Goal: Task Accomplishment & Management: Use online tool/utility

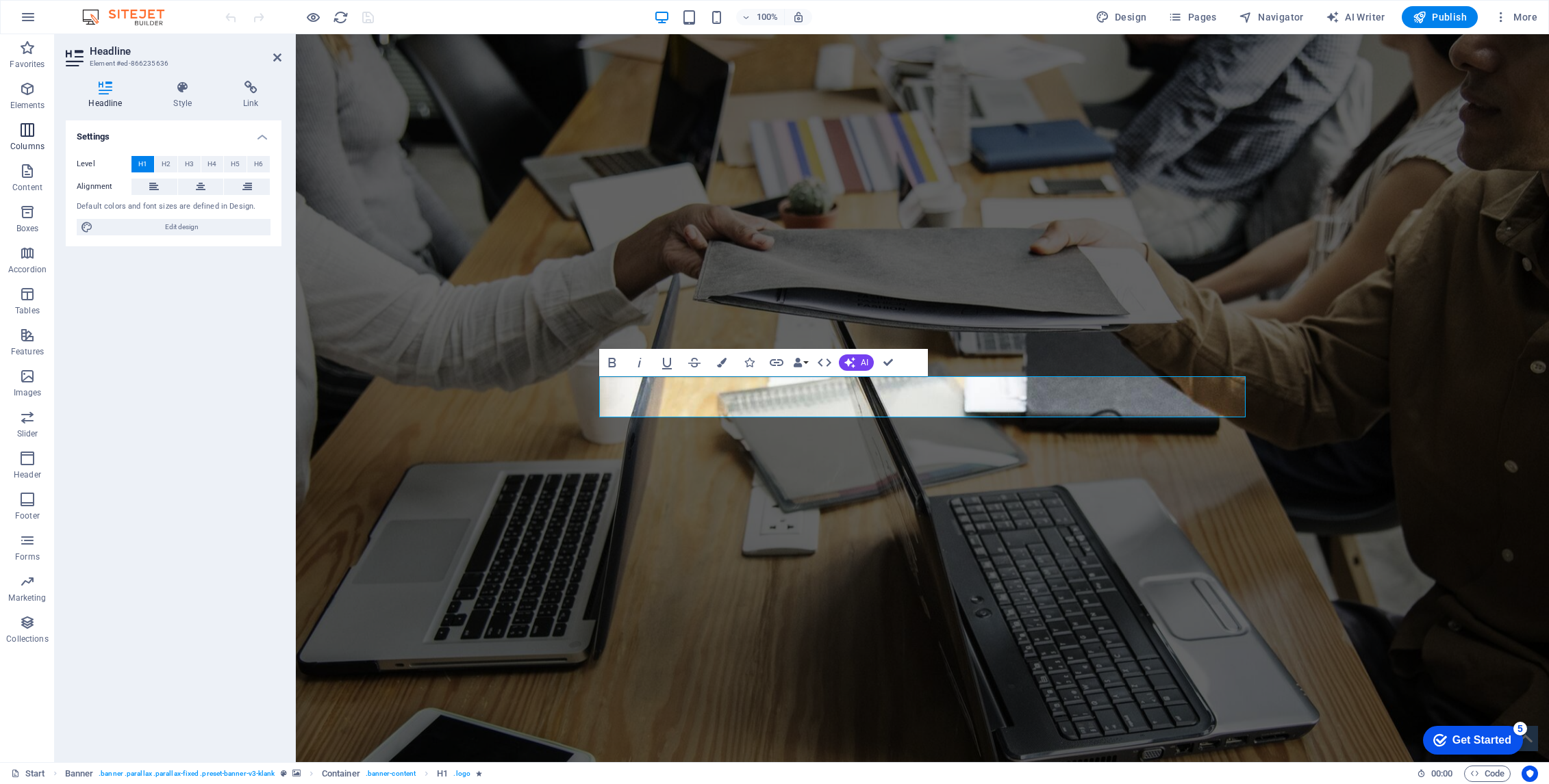
click at [19, 129] on icon "button" at bounding box center [27, 130] width 17 height 17
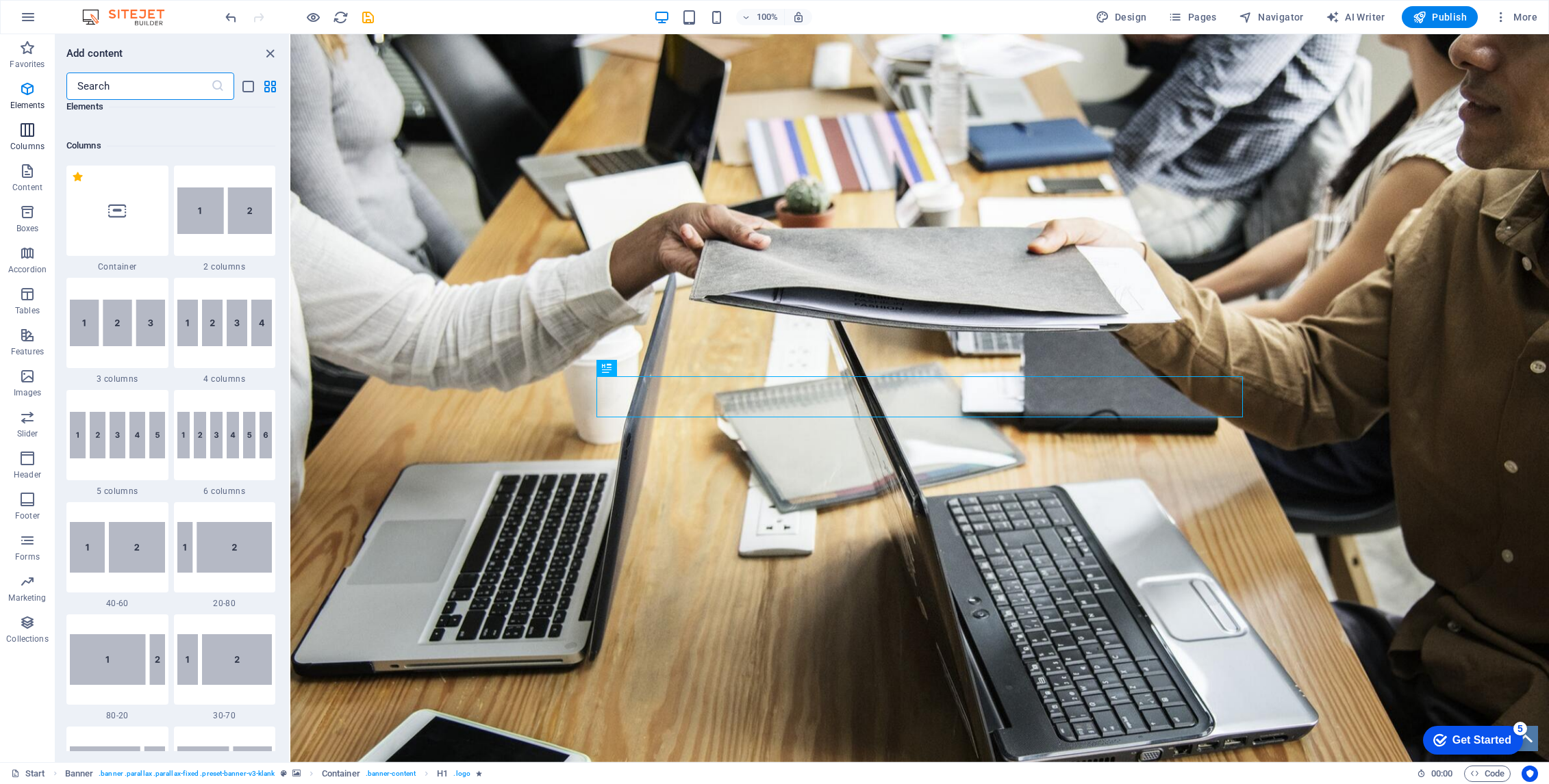
scroll to position [678, 0]
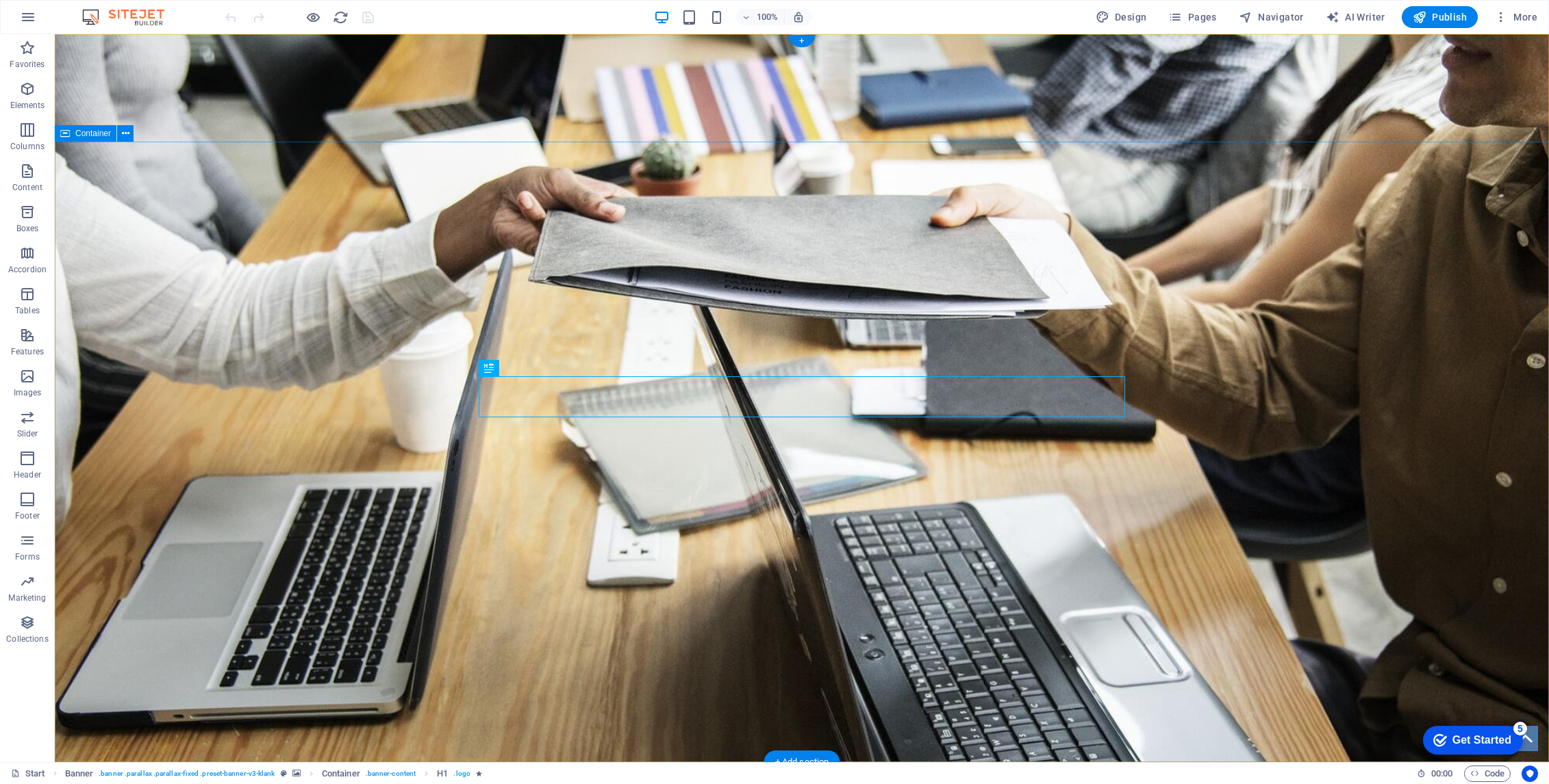
click at [1455, 190] on div "TC SOLUCIONES POTENCIE SU NEGOCIO ASÓCIESE CON EXPERTOS Profesionales con 30+ a…" at bounding box center [802, 362] width 1494 height 442
click at [1458, 222] on div "TC SOLUCIONES POTENCIE SU NEGOCIO ASÓCIESE CON EXPERTOS Profesionales con 30+ a…" at bounding box center [802, 362] width 1494 height 442
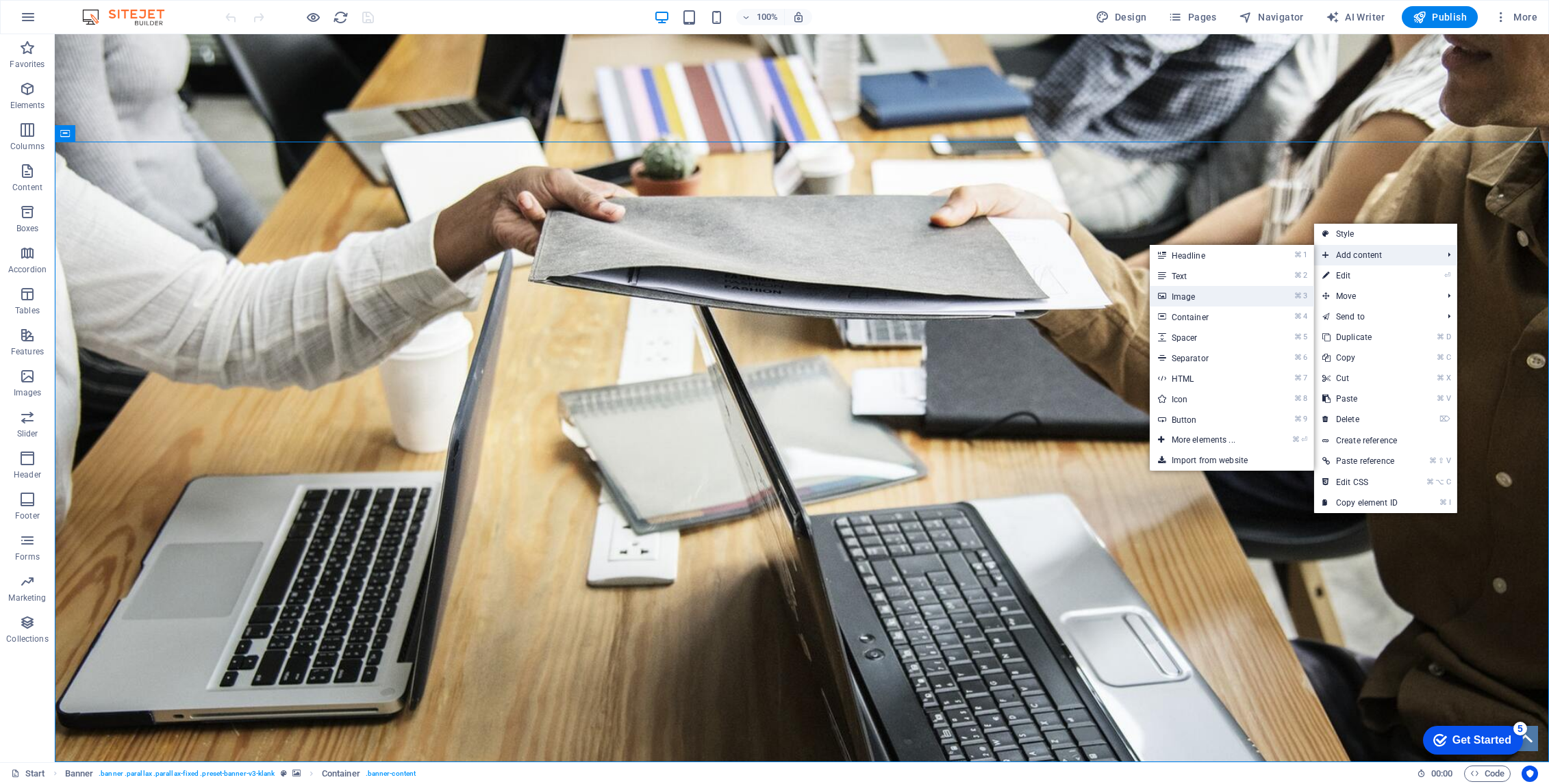
click at [1177, 296] on link "⌘ 3 Image" at bounding box center [1206, 296] width 113 height 20
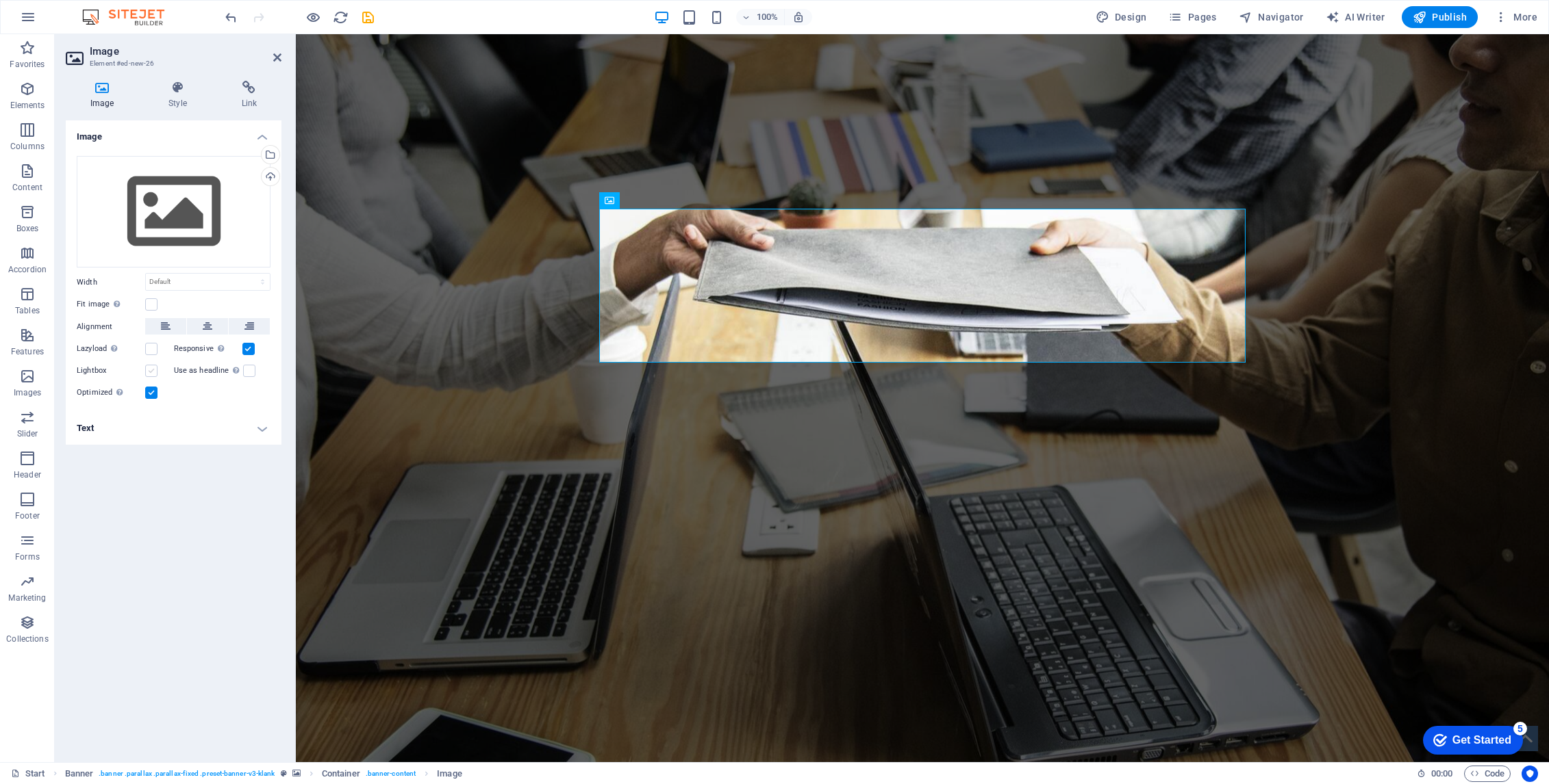
click at [150, 374] on label at bounding box center [151, 371] width 13 height 13
click at [0, 0] on input "Lightbox" at bounding box center [0, 0] width 0 height 0
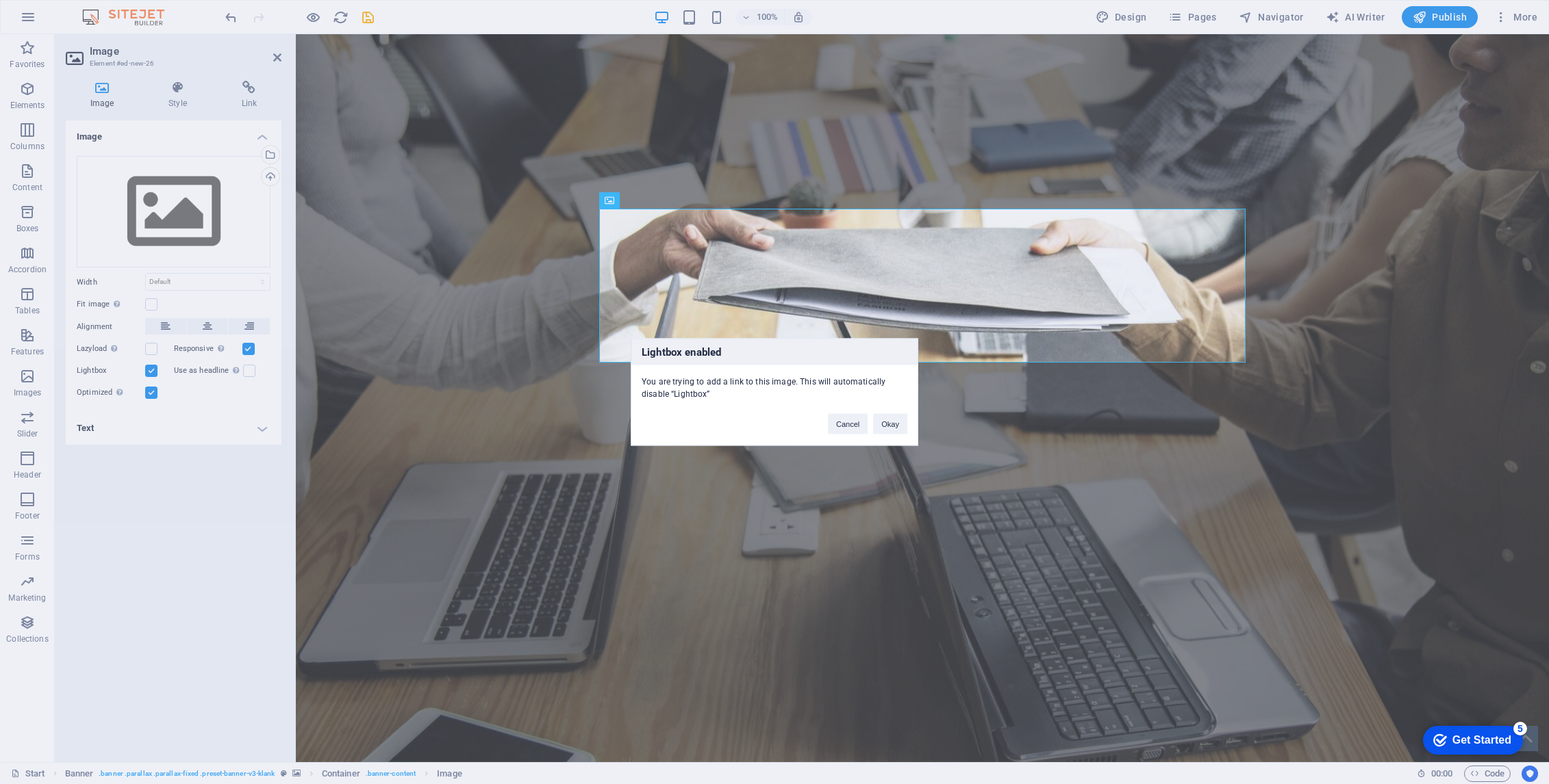
click at [150, 374] on div "Lightbox enabled You are trying to add a link to this image. This will automati…" at bounding box center [774, 392] width 1549 height 784
click at [840, 425] on button "Cancel" at bounding box center [848, 424] width 40 height 20
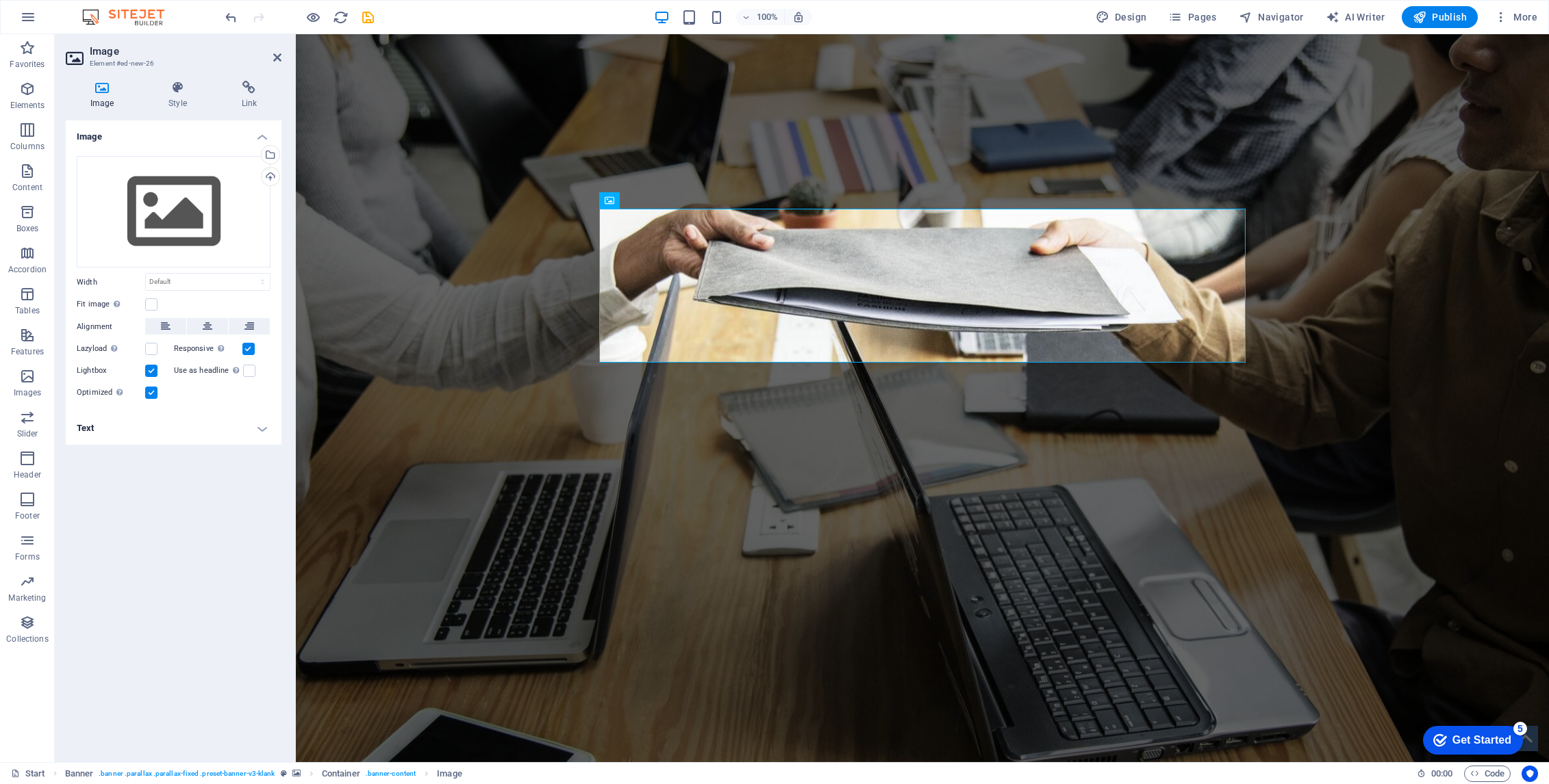
click at [261, 431] on h4 "Text" at bounding box center [172, 429] width 215 height 33
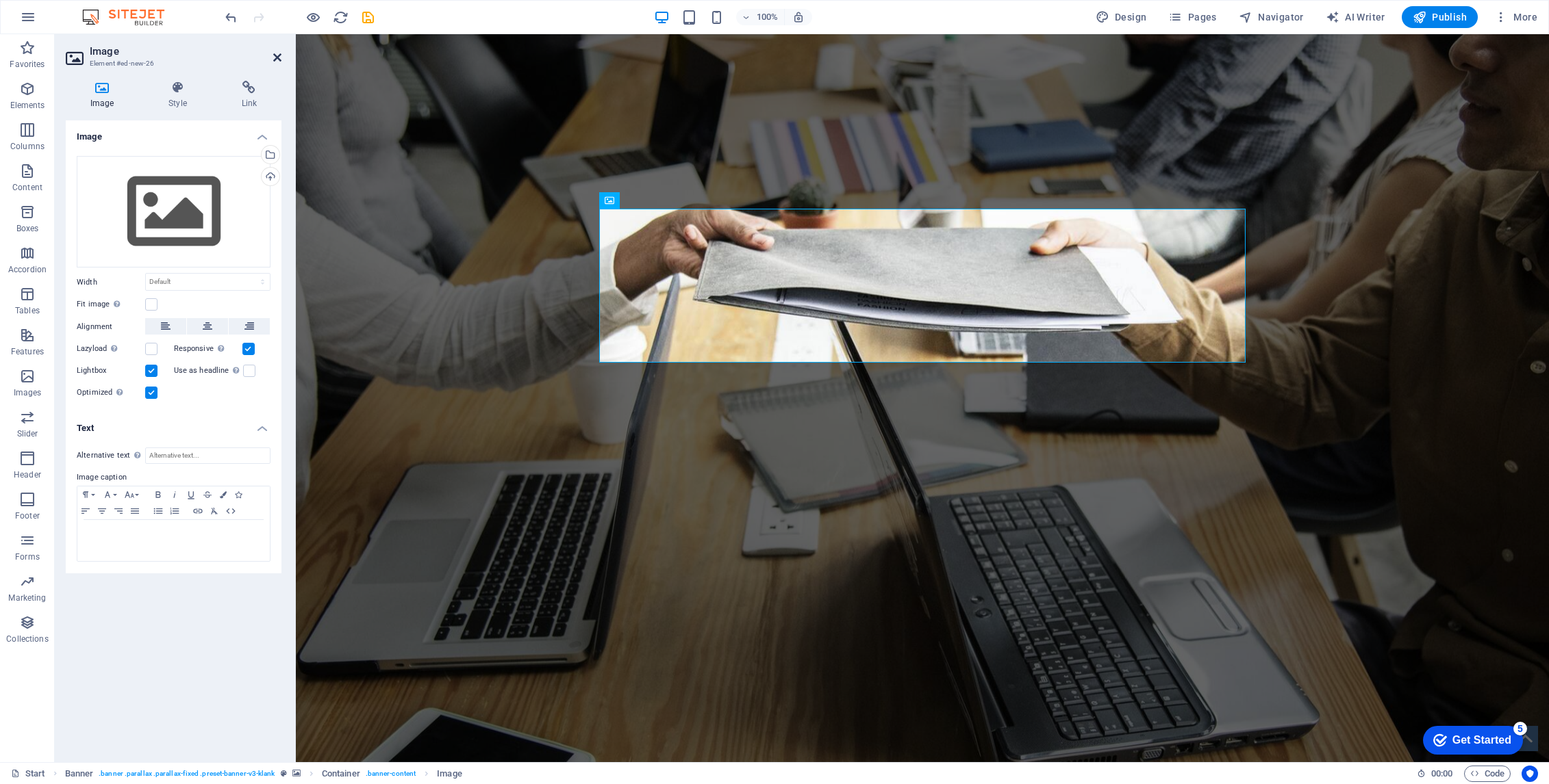
click at [278, 58] on icon at bounding box center [277, 56] width 8 height 11
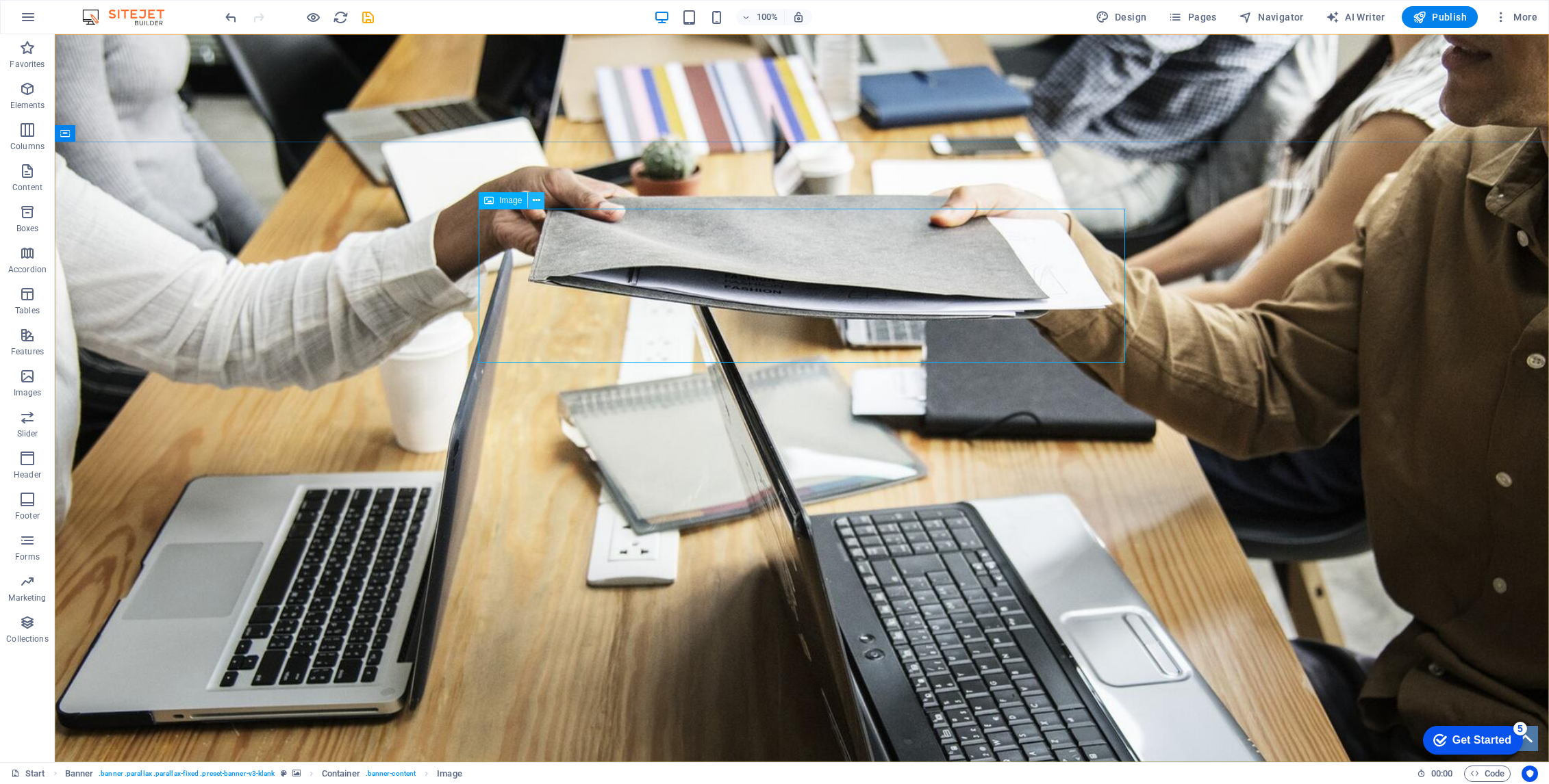
click at [535, 202] on icon at bounding box center [537, 201] width 8 height 15
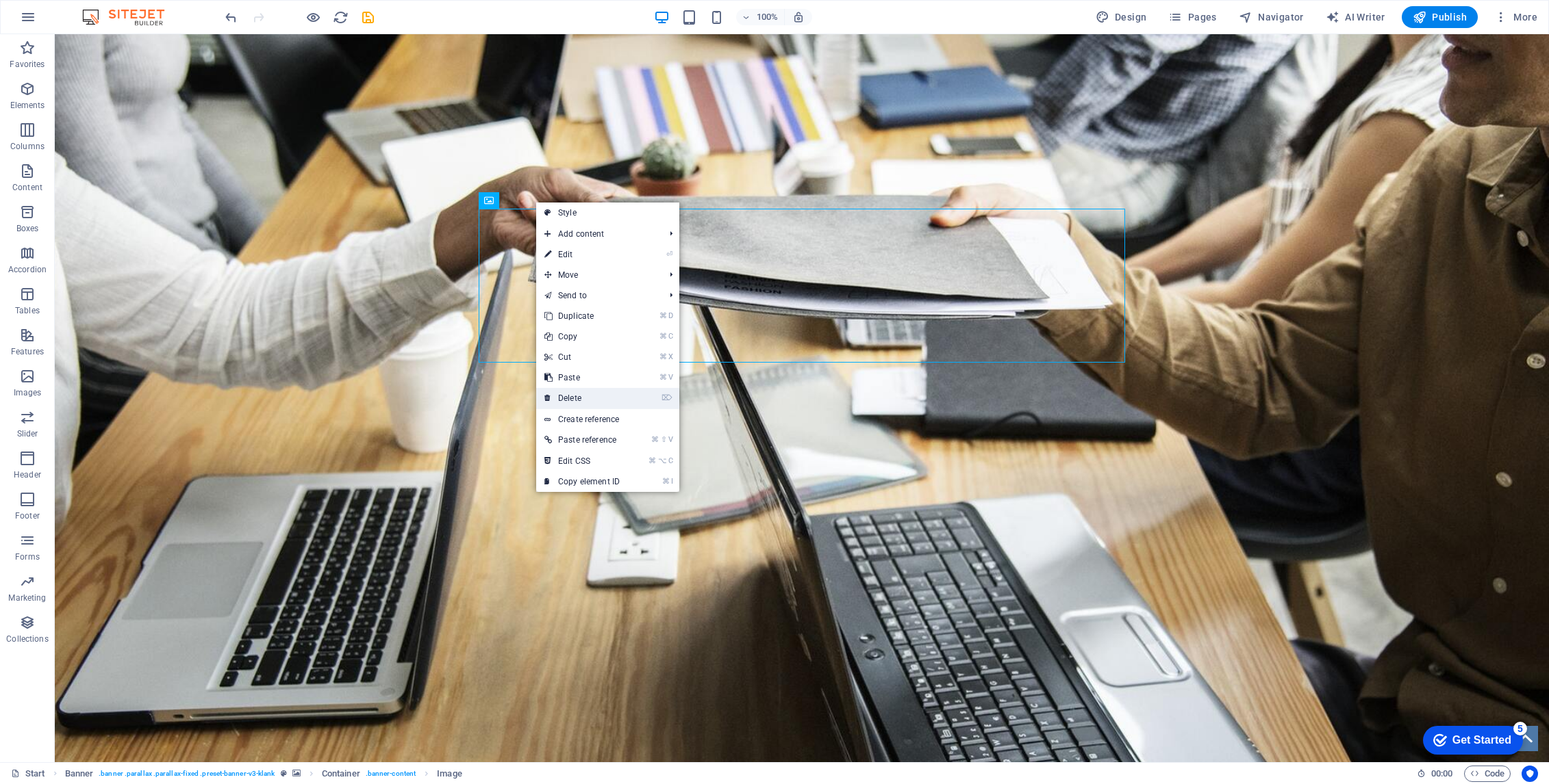
click at [583, 395] on link "⌦ Delete" at bounding box center [582, 398] width 92 height 20
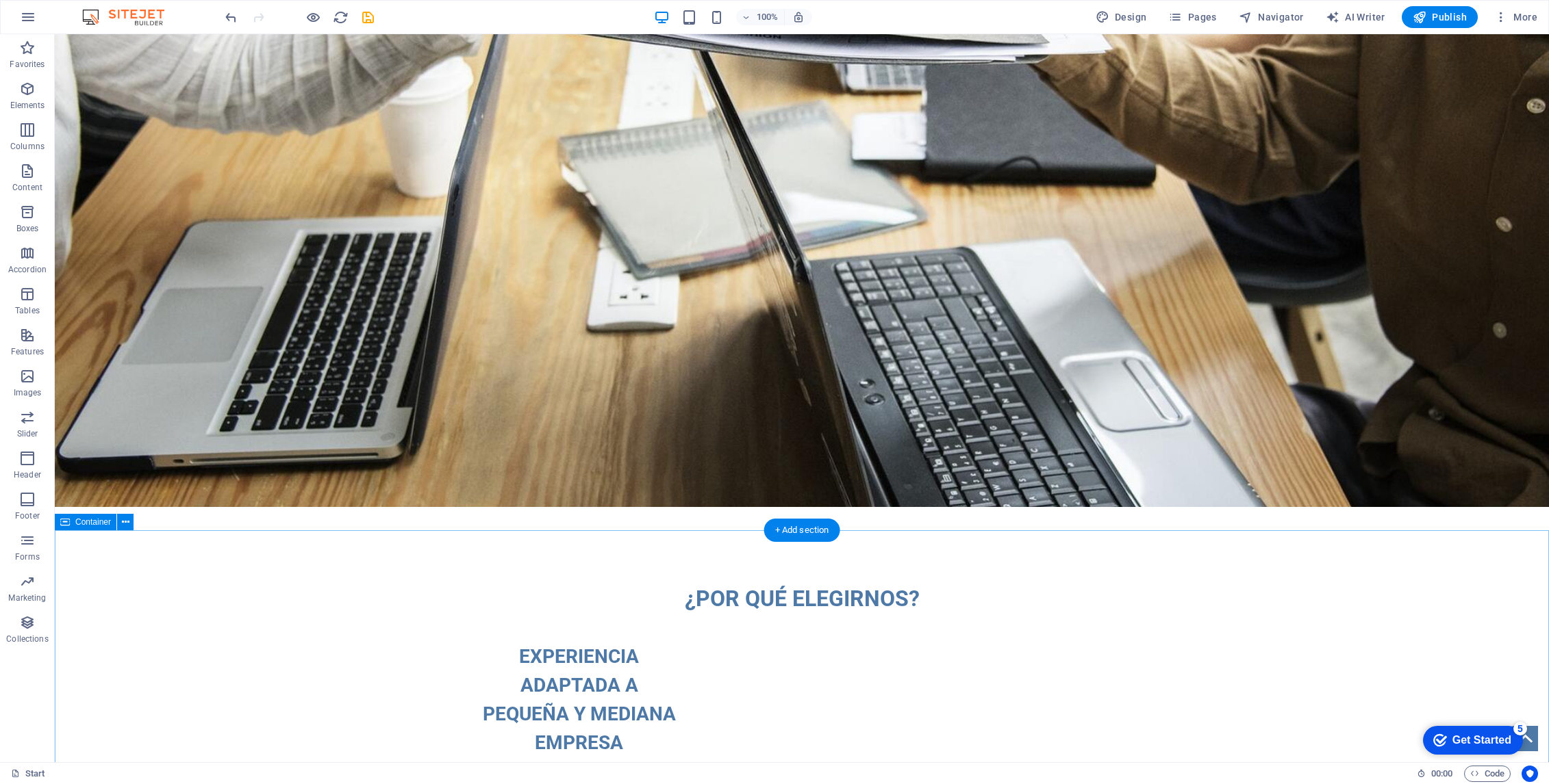
scroll to position [258, 0]
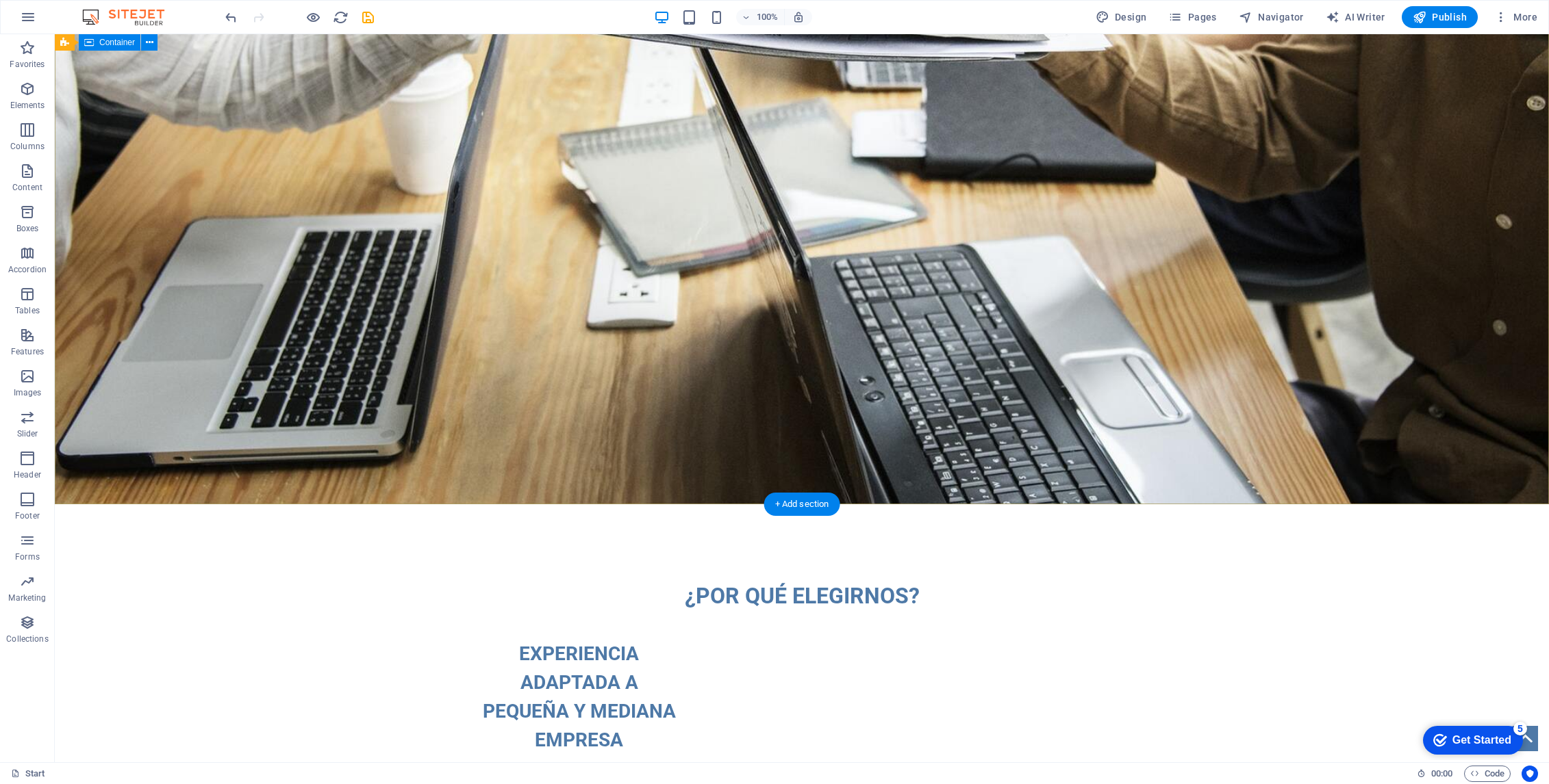
click at [232, 326] on div "TC SOLUCIONES POTENCIE SU NEGOCIO ASÓCIESE CON EXPERTOS Profesionales con 30+ a…" at bounding box center [802, 105] width 1494 height 442
click at [148, 45] on icon at bounding box center [150, 43] width 8 height 15
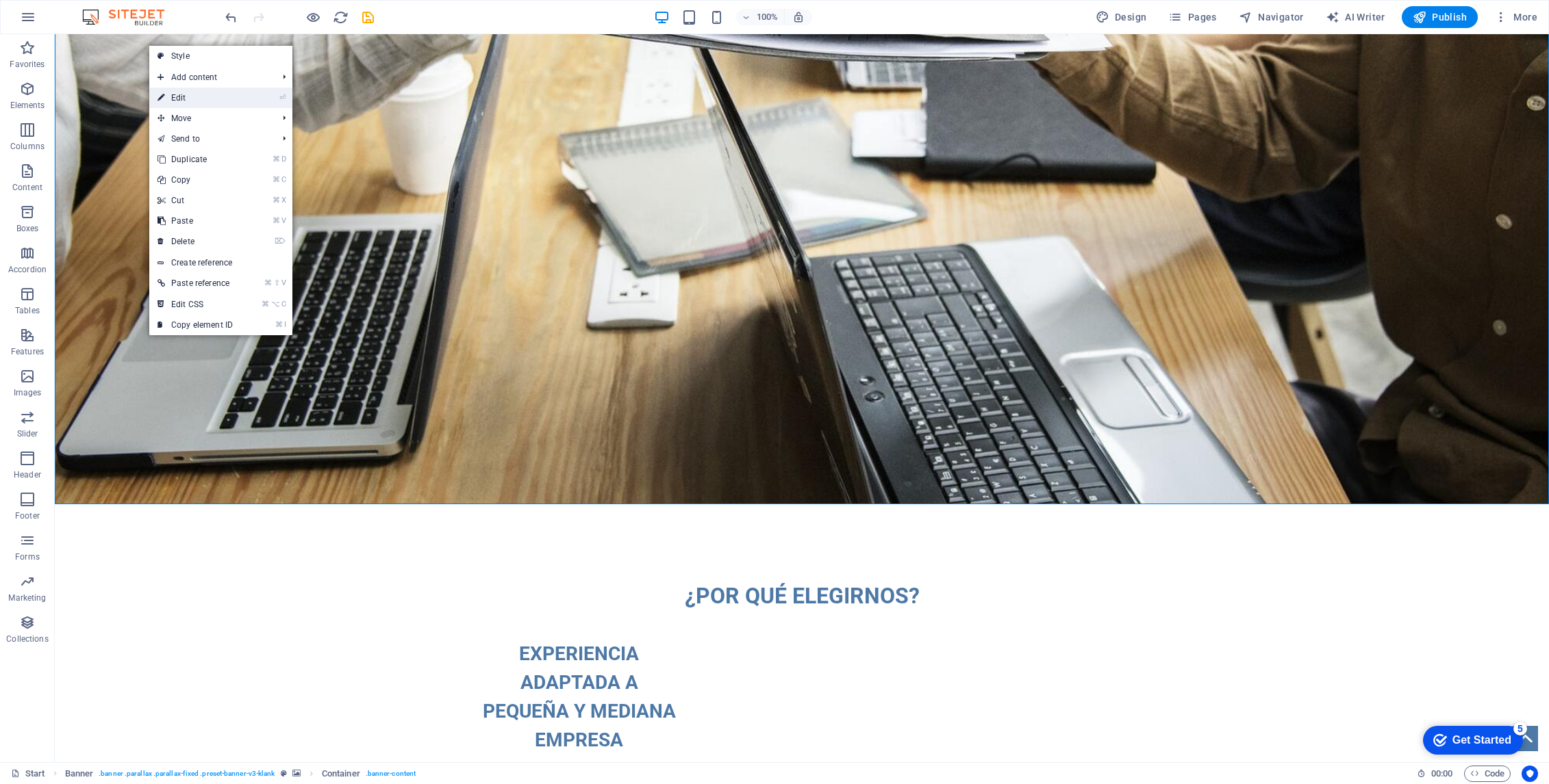
click at [195, 98] on link "⏎ Edit" at bounding box center [195, 97] width 92 height 20
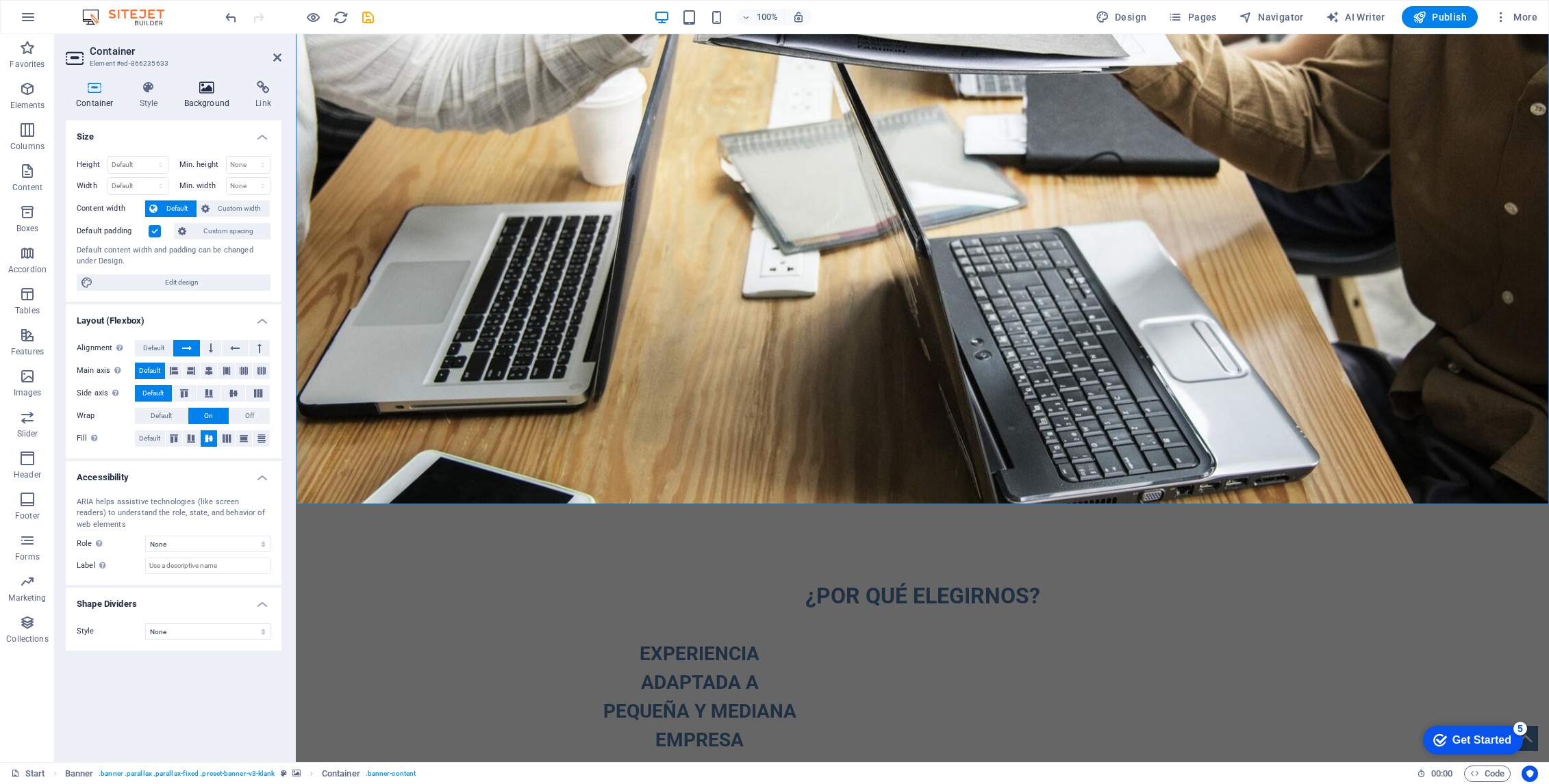
click at [199, 94] on h4 "Background" at bounding box center [210, 95] width 72 height 29
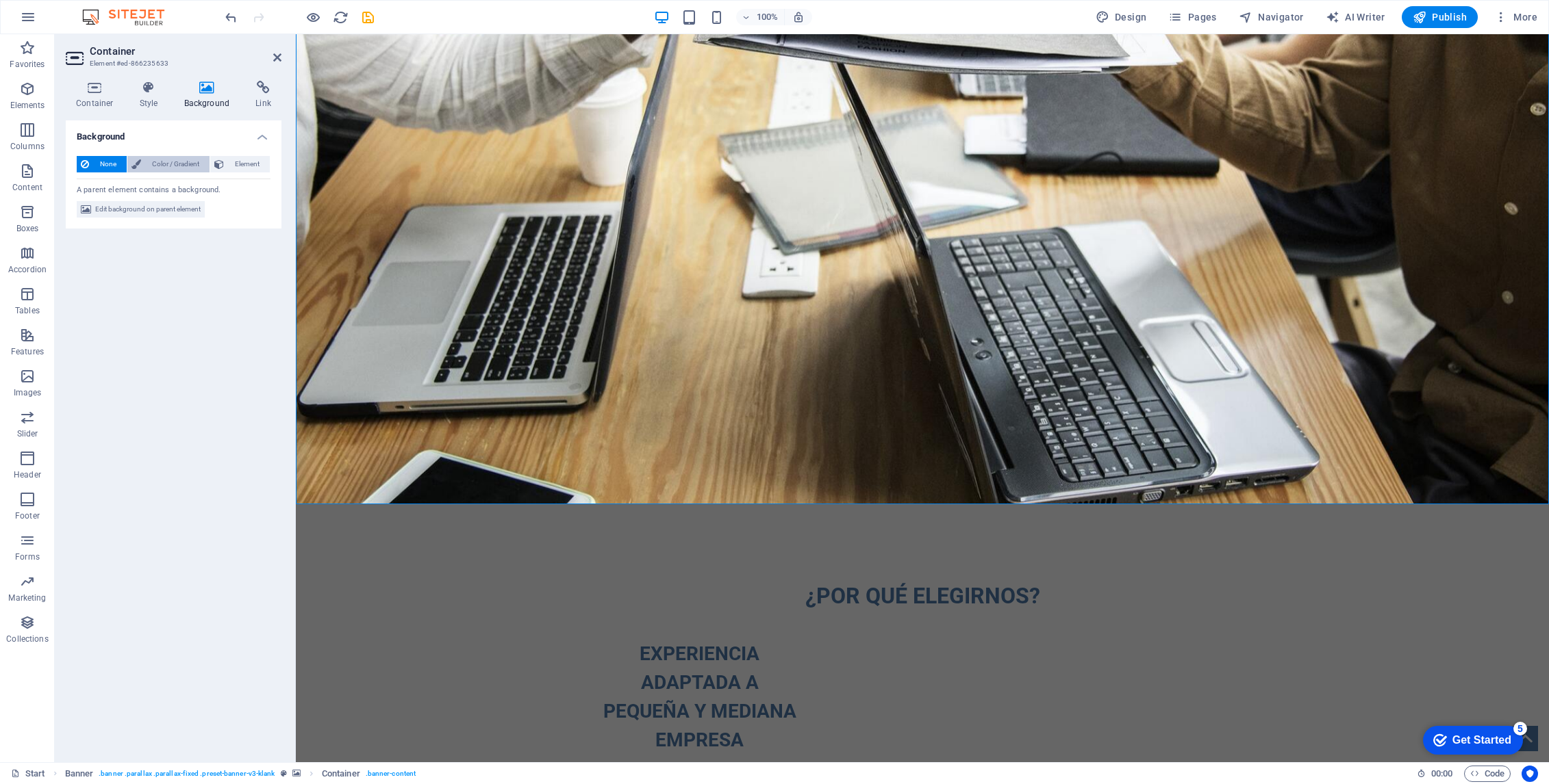
click at [168, 164] on span "Color / Gradient" at bounding box center [175, 164] width 60 height 17
click at [87, 222] on span at bounding box center [85, 218] width 15 height 15
type input "#ffffff"
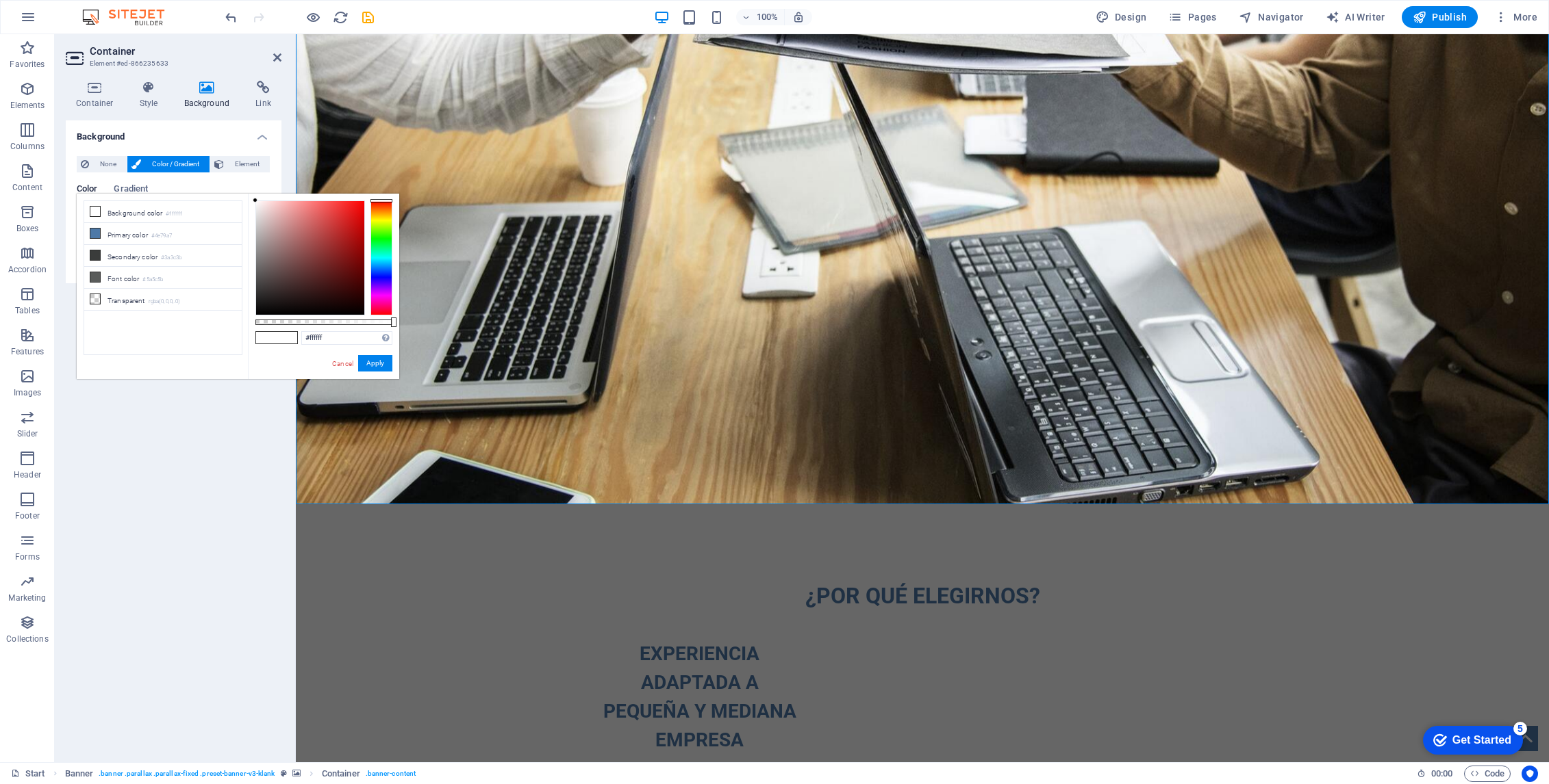
click at [383, 232] on div at bounding box center [381, 258] width 21 height 115
click at [381, 259] on div at bounding box center [381, 258] width 21 height 115
click at [380, 261] on div at bounding box center [381, 258] width 21 height 115
click at [372, 361] on button "Apply" at bounding box center [375, 363] width 34 height 17
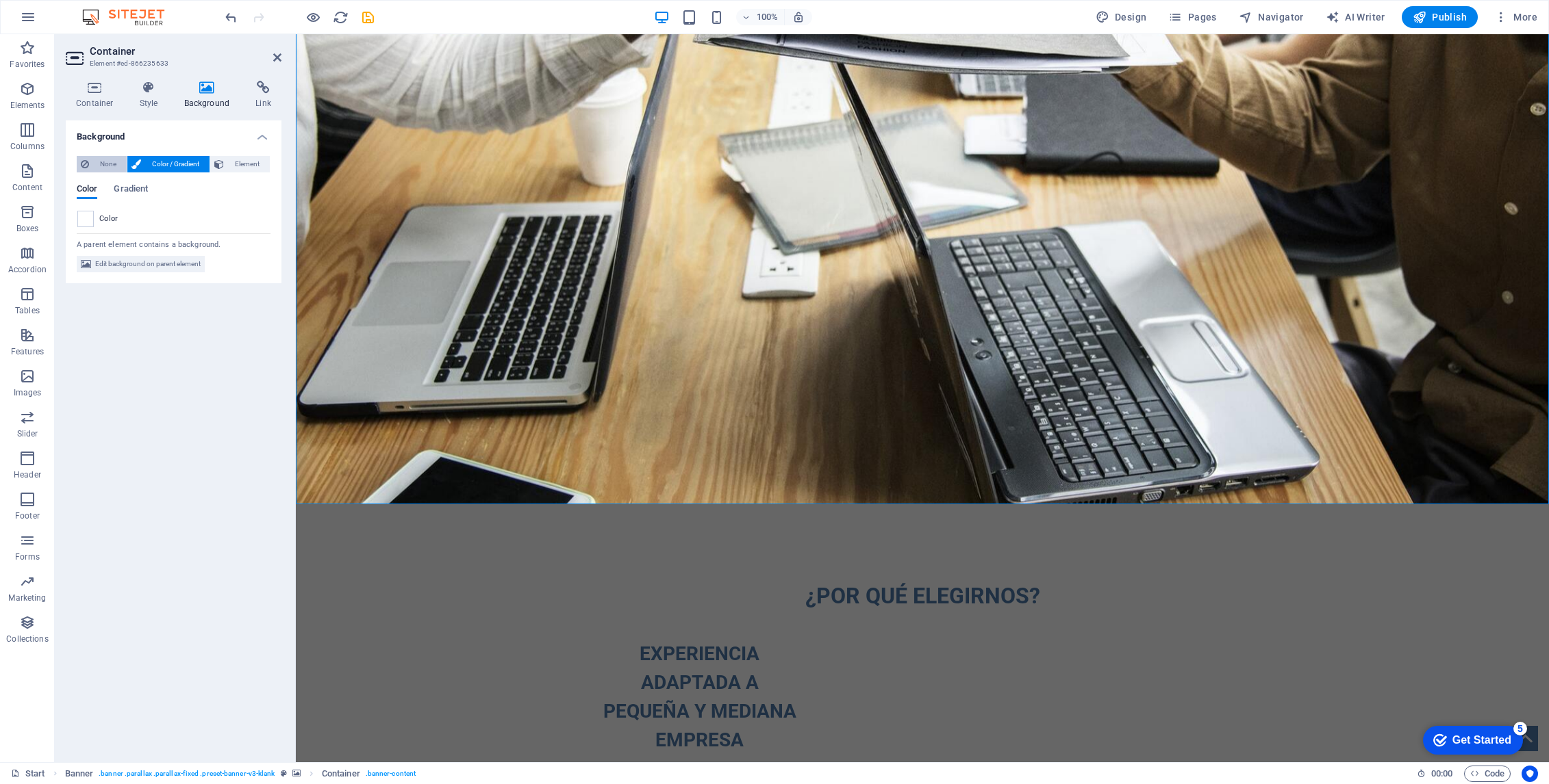
click at [107, 167] on span "None" at bounding box center [108, 164] width 29 height 17
click at [132, 293] on div "Background None Color / Gradient Element Stretch background to full-width Color…" at bounding box center [172, 436] width 215 height 631
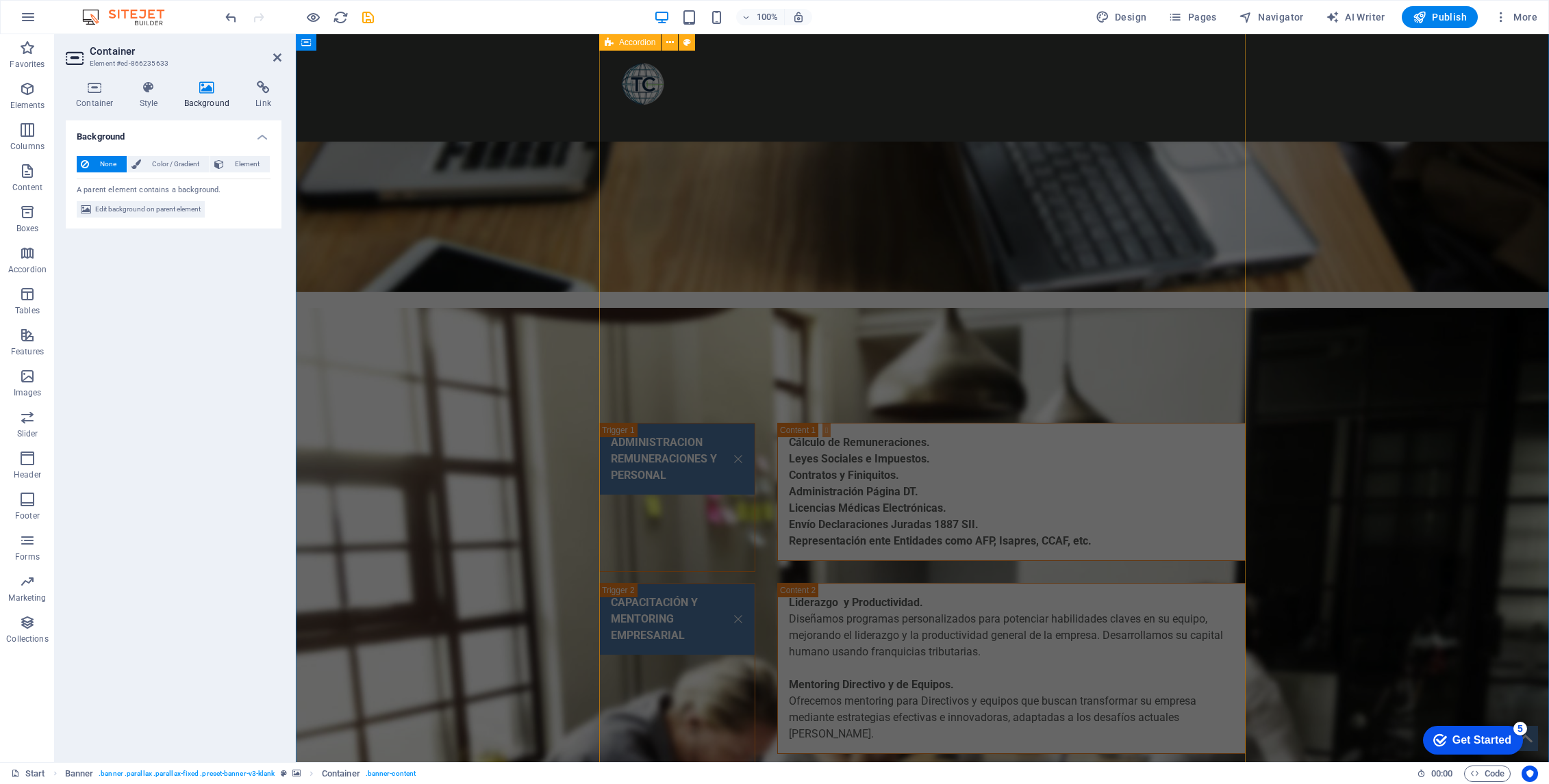
scroll to position [2167, 0]
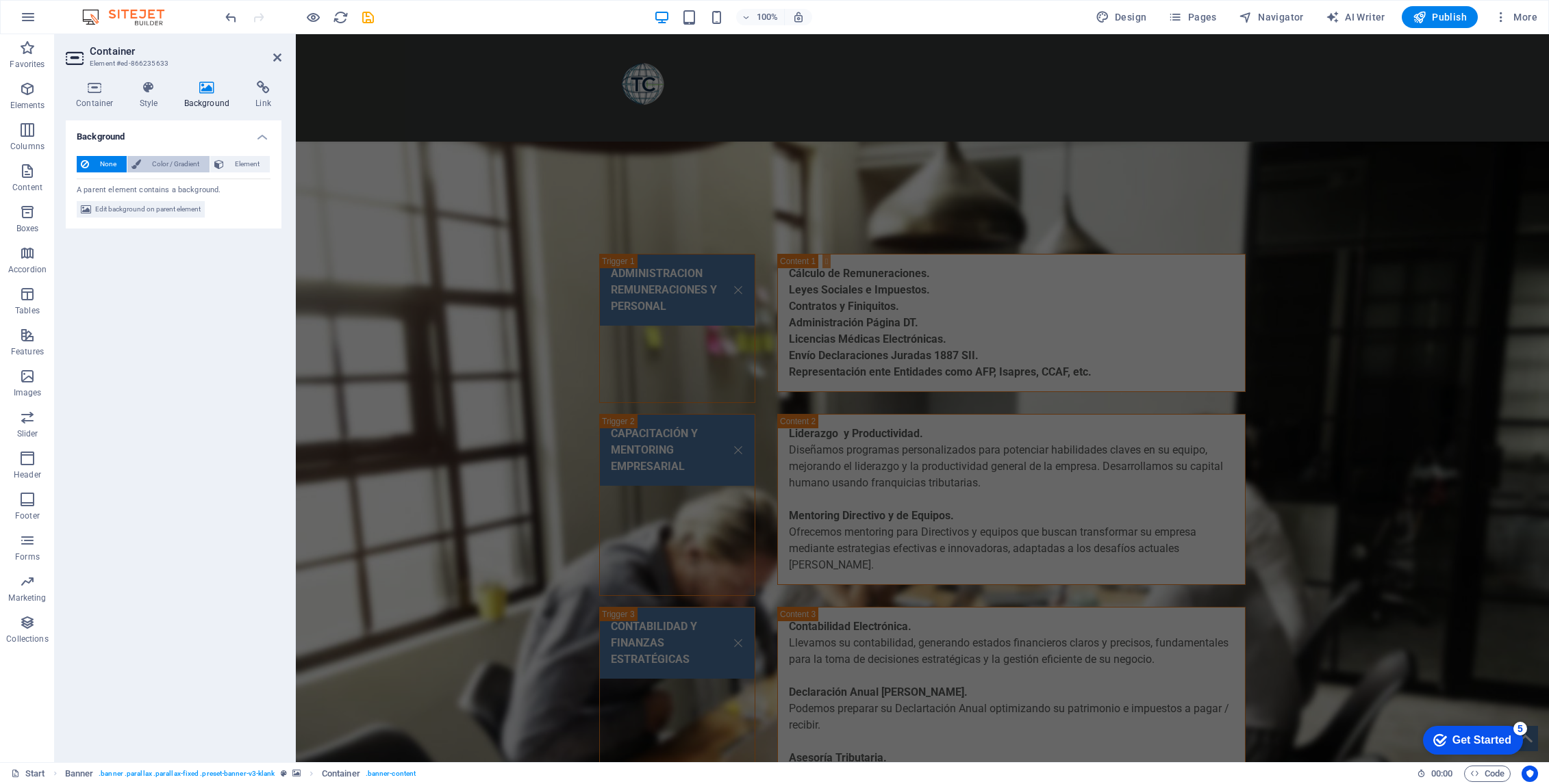
click at [164, 161] on span "Color / Gradient" at bounding box center [175, 164] width 60 height 17
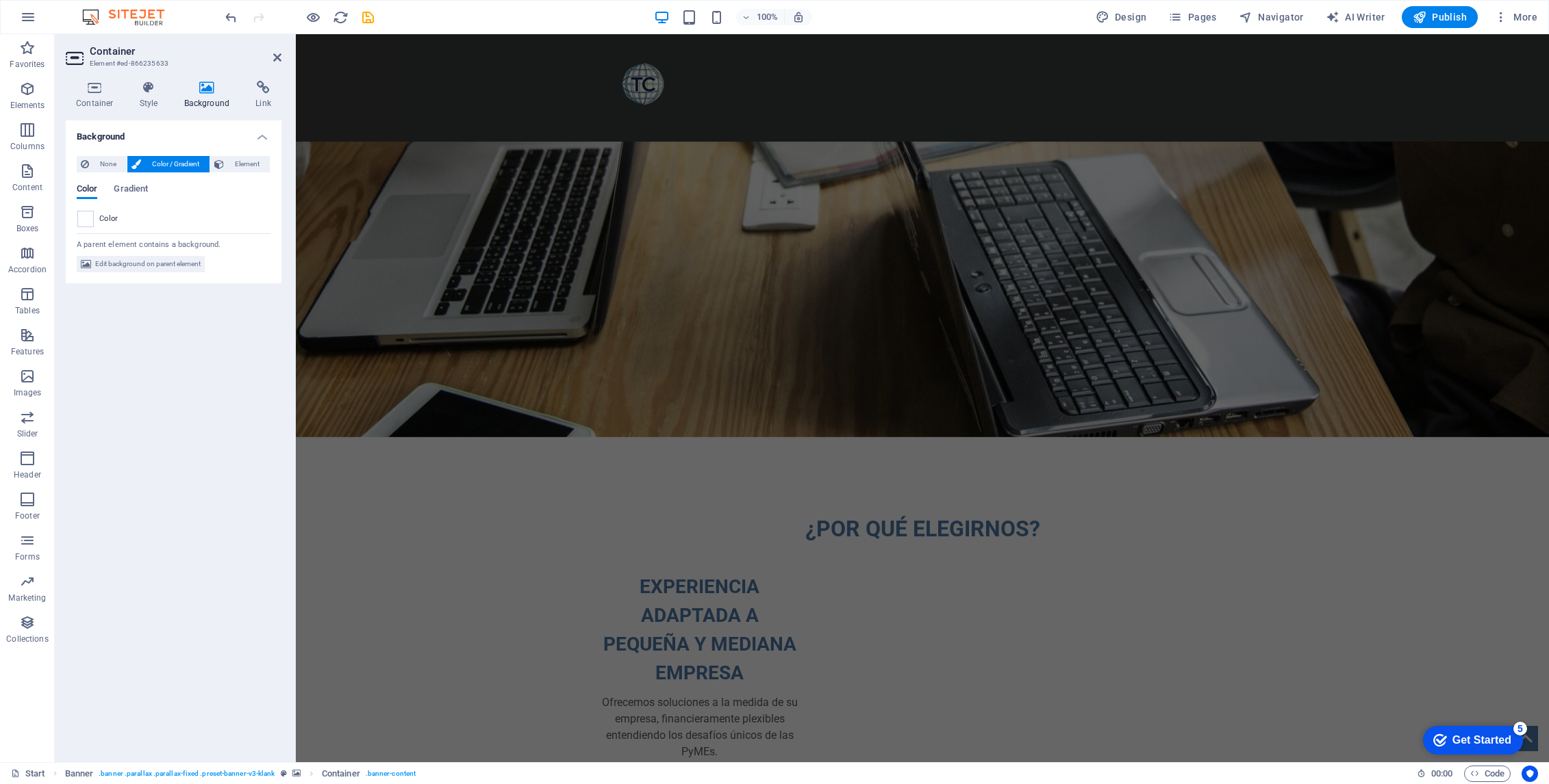
scroll to position [55, 0]
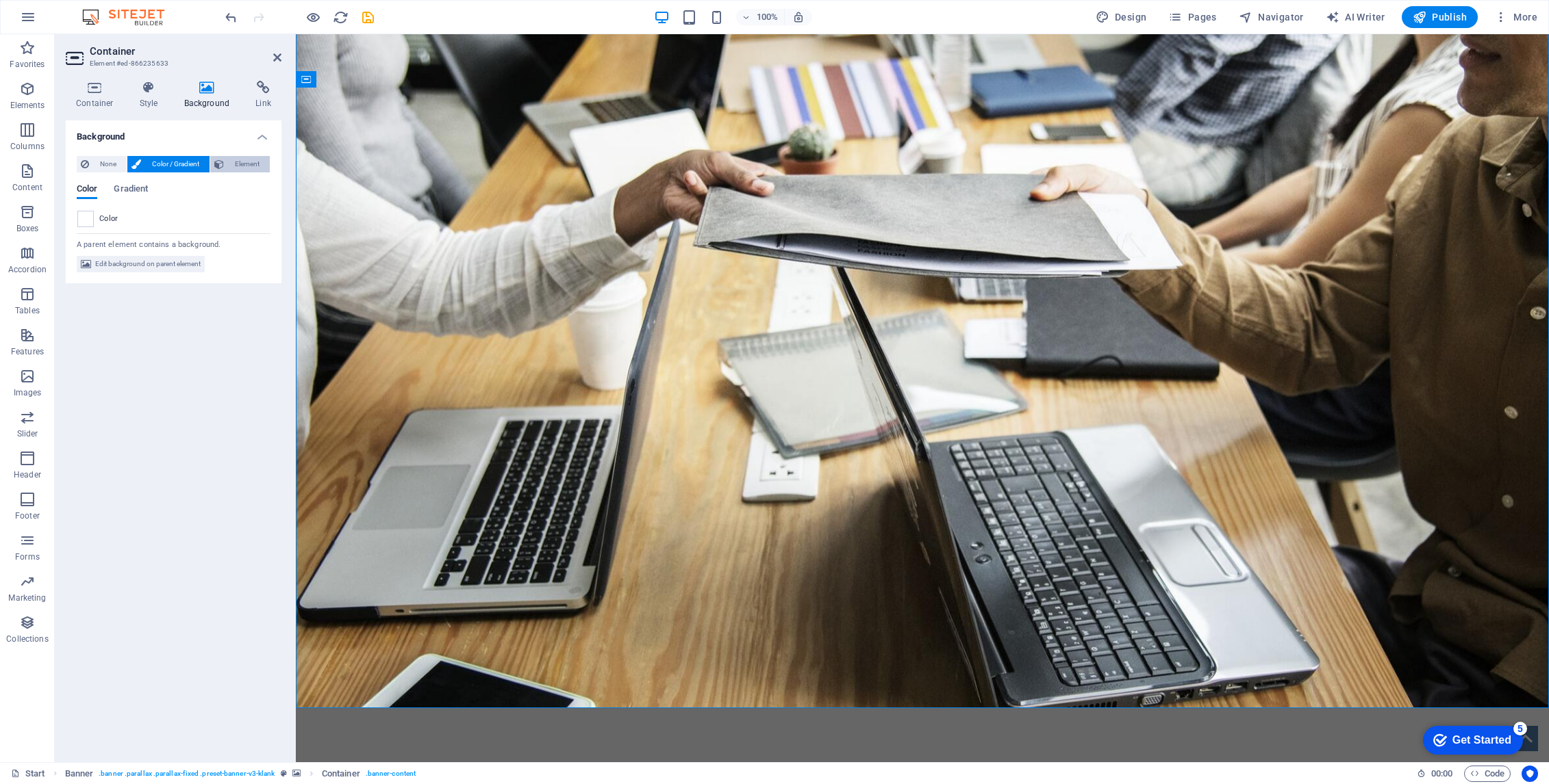
click at [250, 160] on span "Element" at bounding box center [246, 164] width 38 height 17
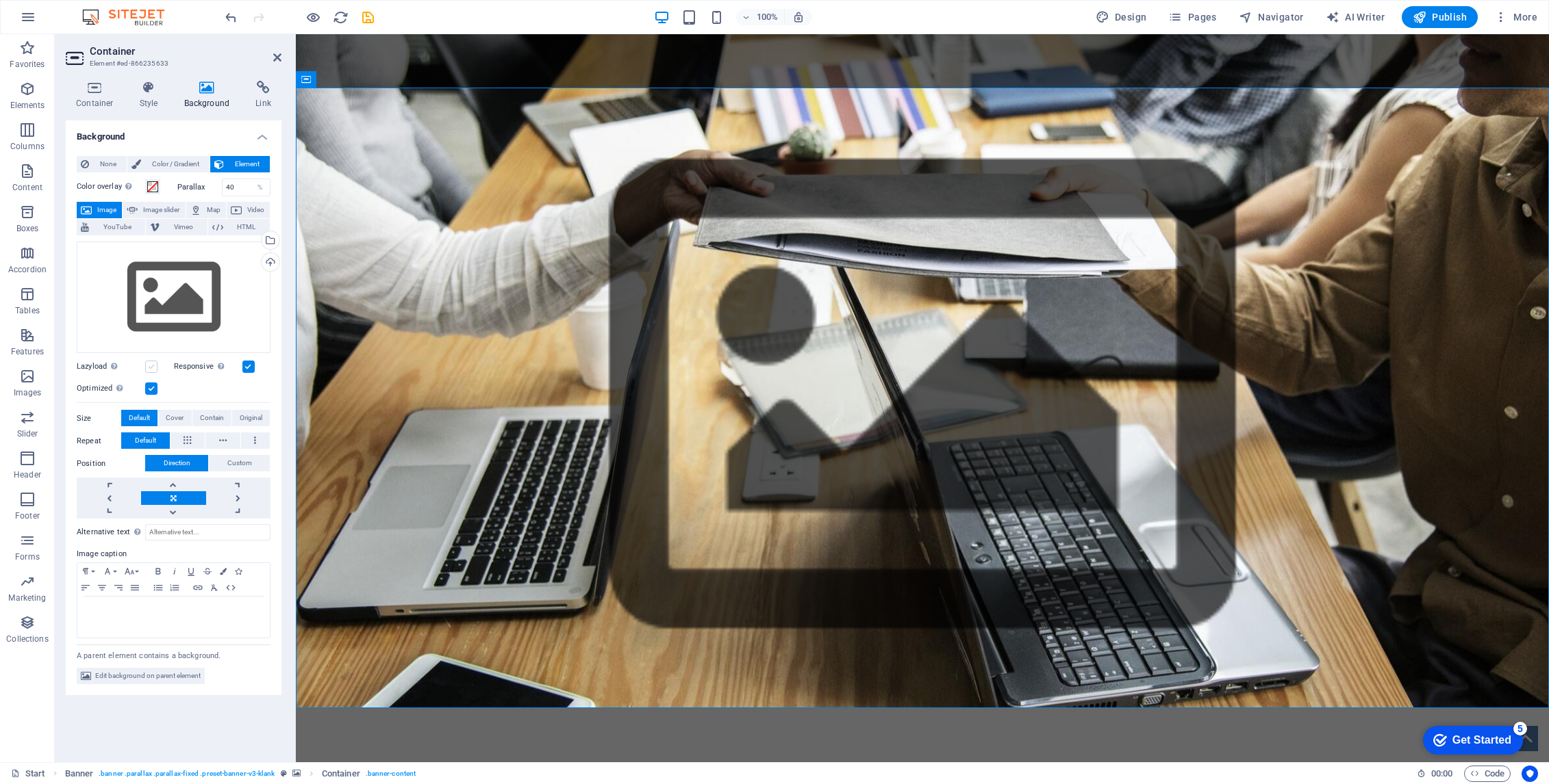
click at [150, 369] on label at bounding box center [151, 366] width 13 height 13
click at [0, 0] on input "Lazyload Loading images after the page loads improves page speed." at bounding box center [0, 0] width 0 height 0
click at [153, 368] on label at bounding box center [151, 366] width 13 height 13
click at [0, 0] on input "Lazyload Loading images after the page loads improves page speed." at bounding box center [0, 0] width 0 height 0
click at [261, 189] on div "%" at bounding box center [260, 187] width 19 height 17
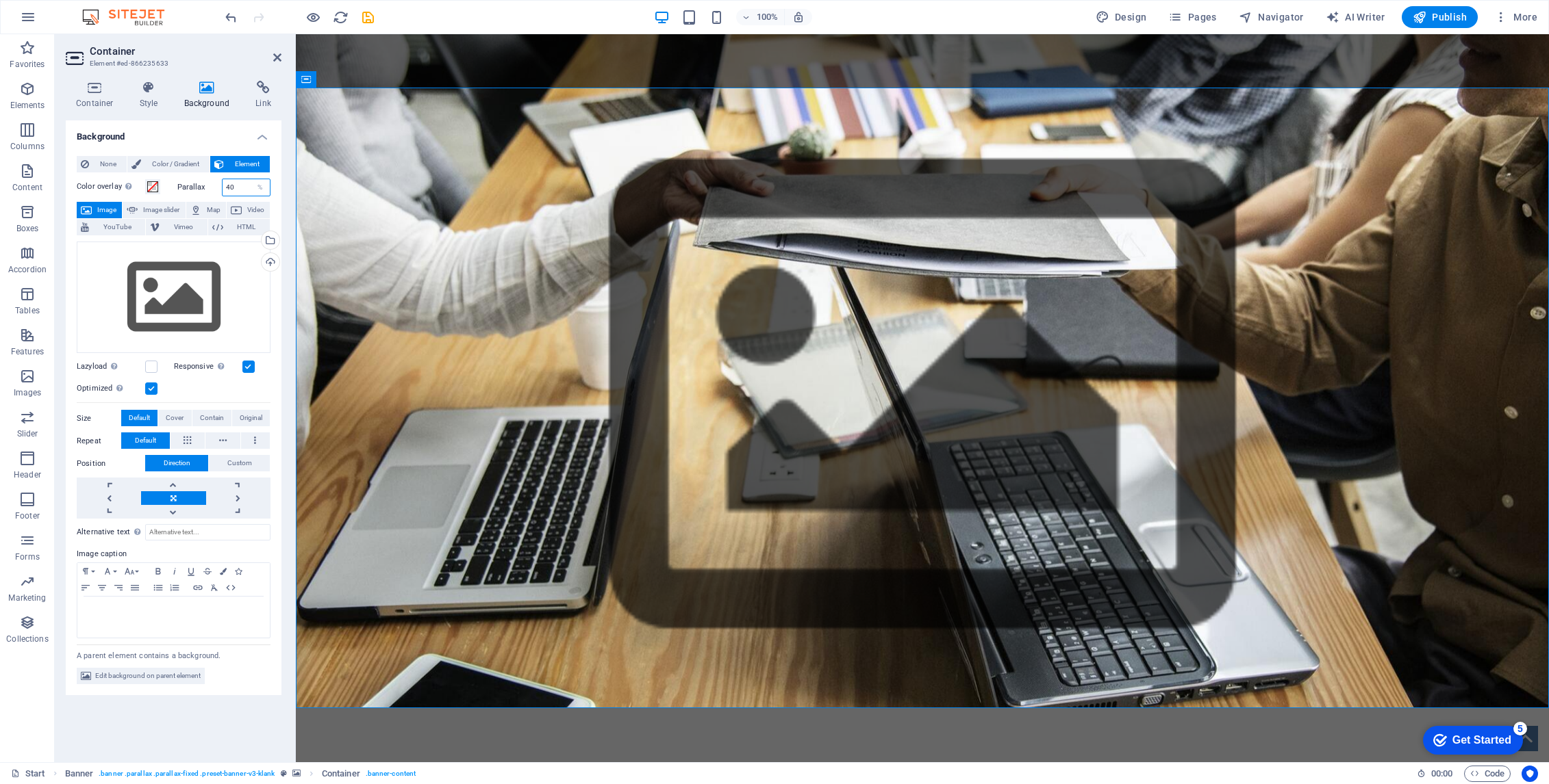
click at [248, 188] on input "40" at bounding box center [246, 187] width 48 height 17
type input "4"
type input "30"
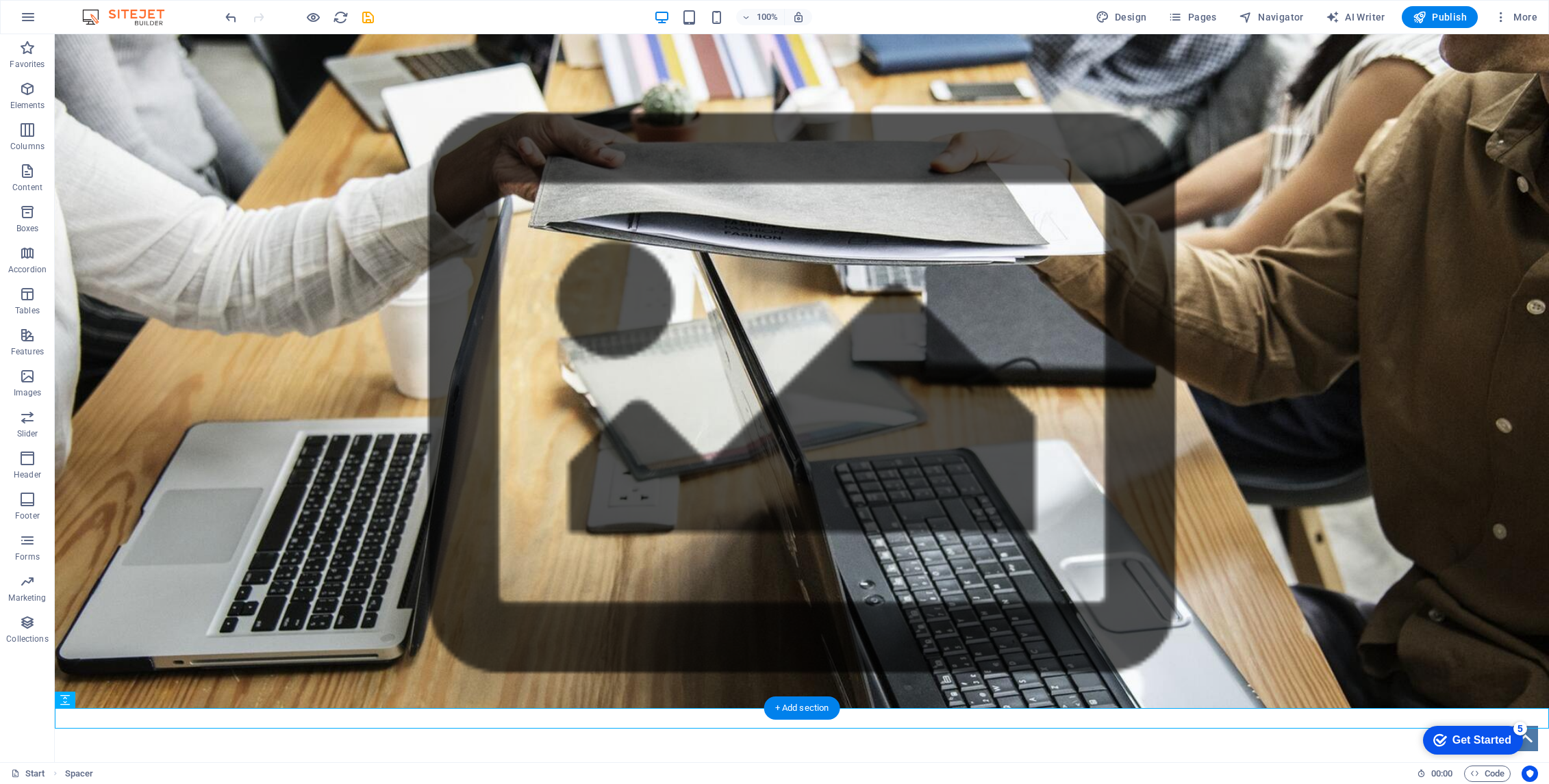
click at [309, 664] on figure at bounding box center [802, 398] width 1494 height 653
